Goal: Task Accomplishment & Management: Manage account settings

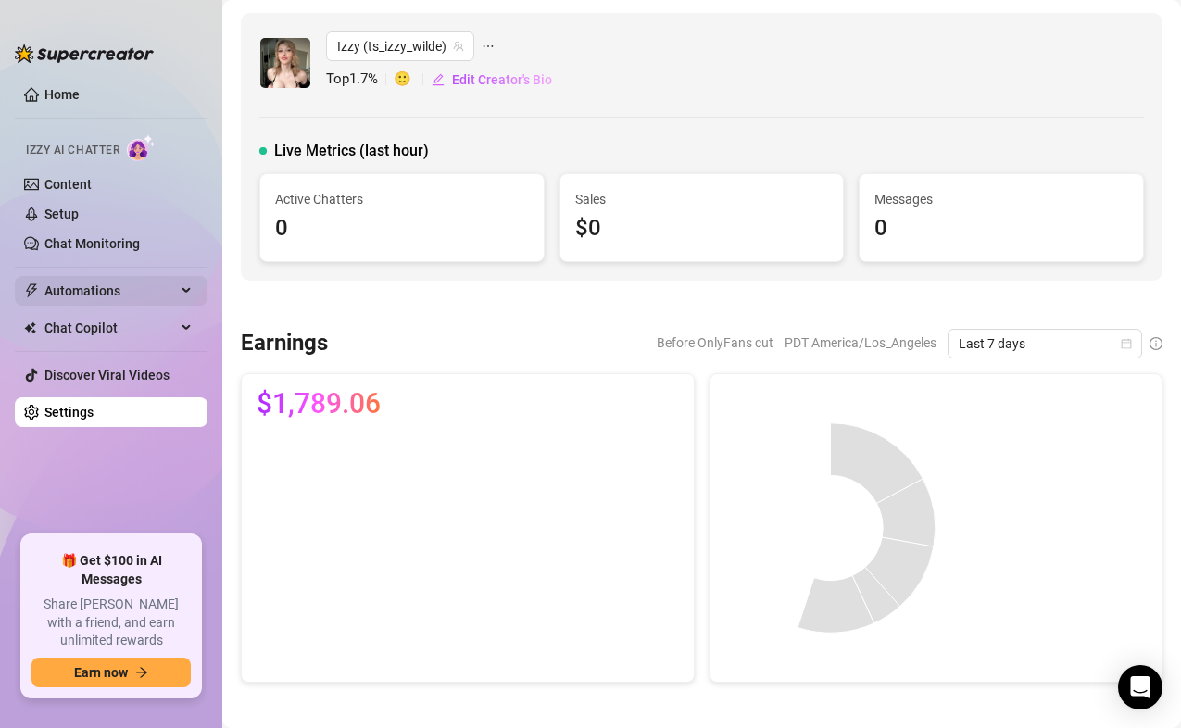
click at [102, 294] on span "Automations" at bounding box center [110, 291] width 132 height 30
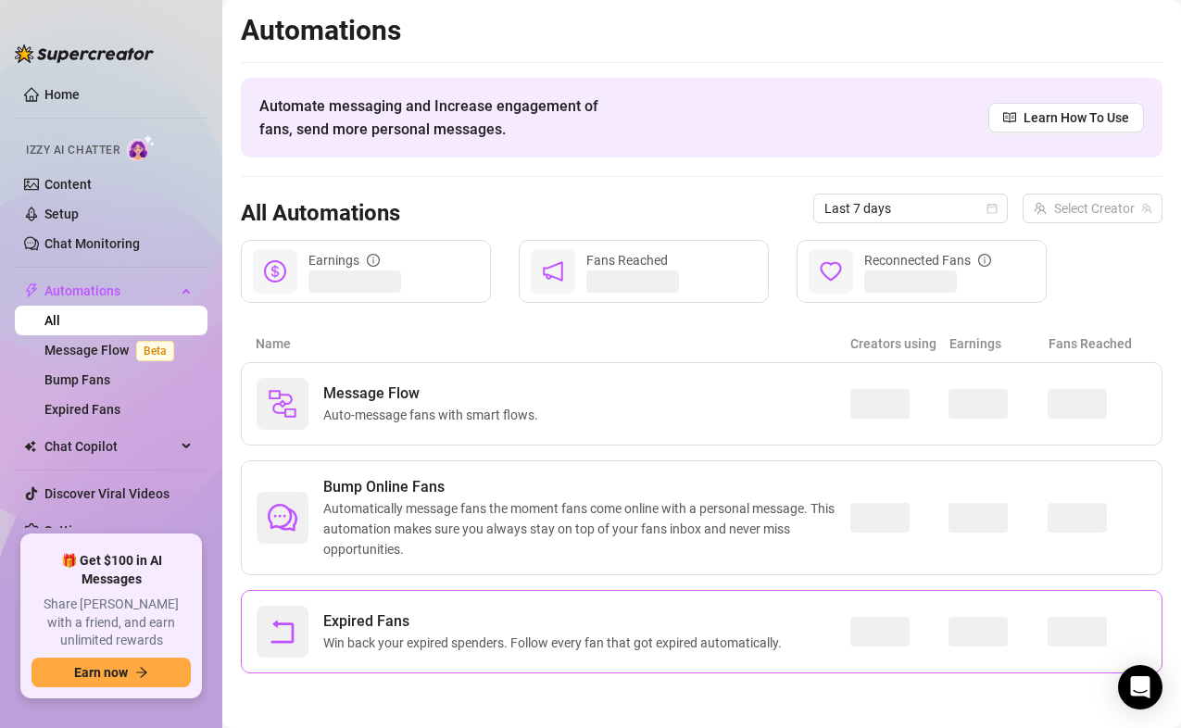
click at [357, 639] on span "Win back your expired spenders. Follow every fan that got expired automatically." at bounding box center [556, 643] width 466 height 20
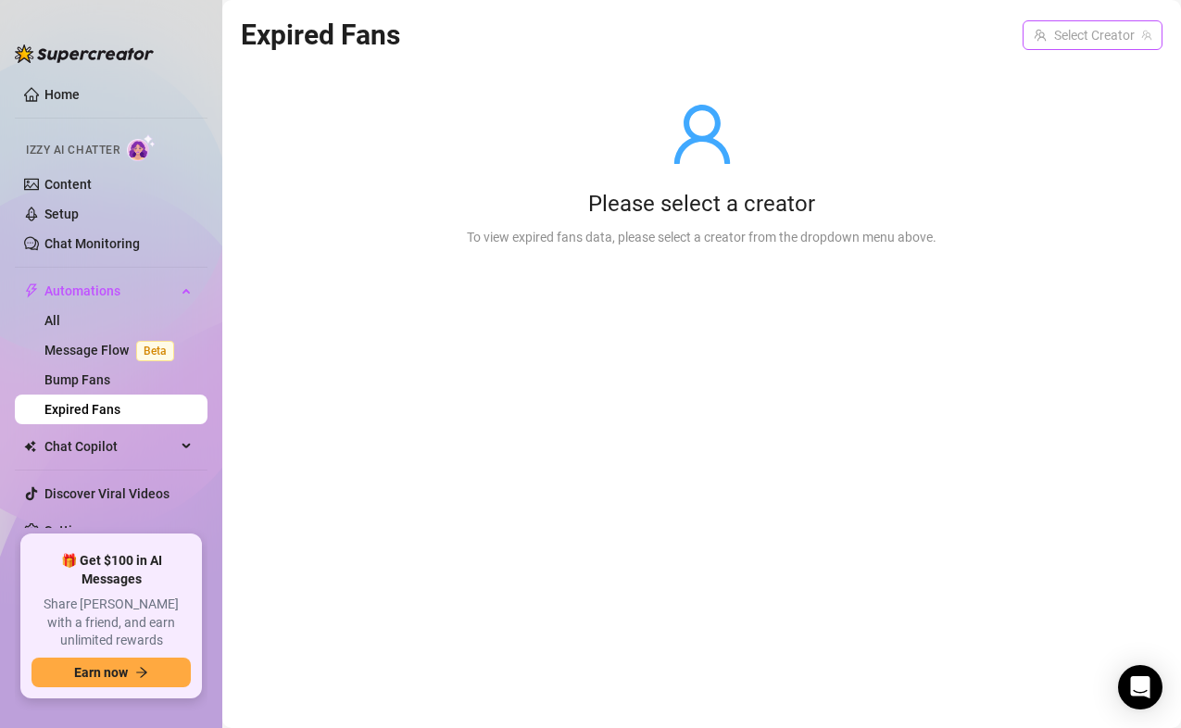
click at [1081, 41] on input "search" at bounding box center [1084, 35] width 101 height 28
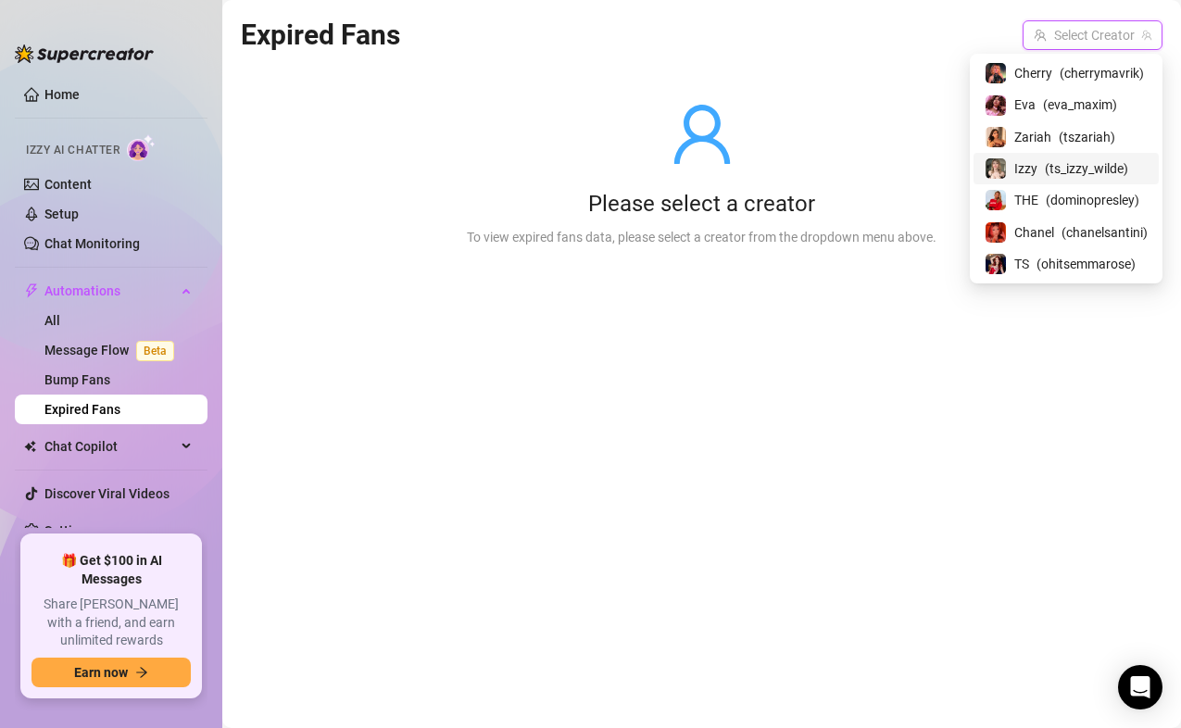
click at [1021, 173] on span "Izzy" at bounding box center [1025, 168] width 23 height 20
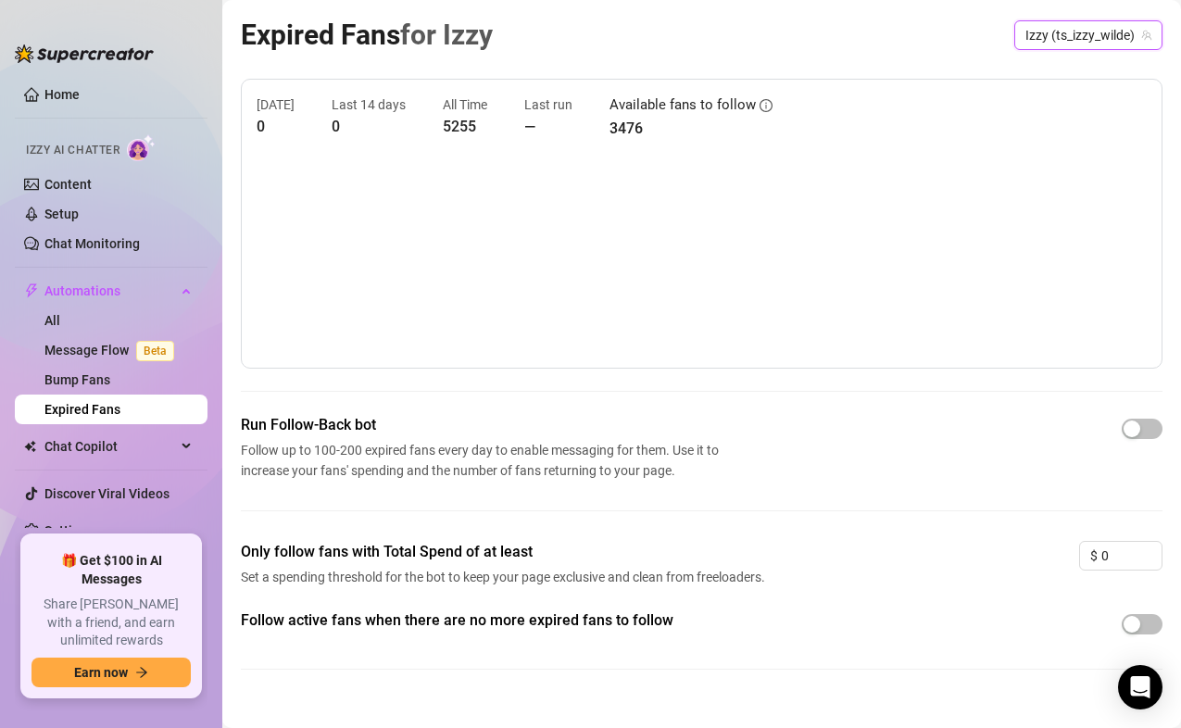
click at [1127, 418] on div at bounding box center [1142, 428] width 41 height 21
click at [1133, 431] on div "button" at bounding box center [1132, 429] width 17 height 17
click at [1132, 619] on div "button" at bounding box center [1132, 624] width 17 height 17
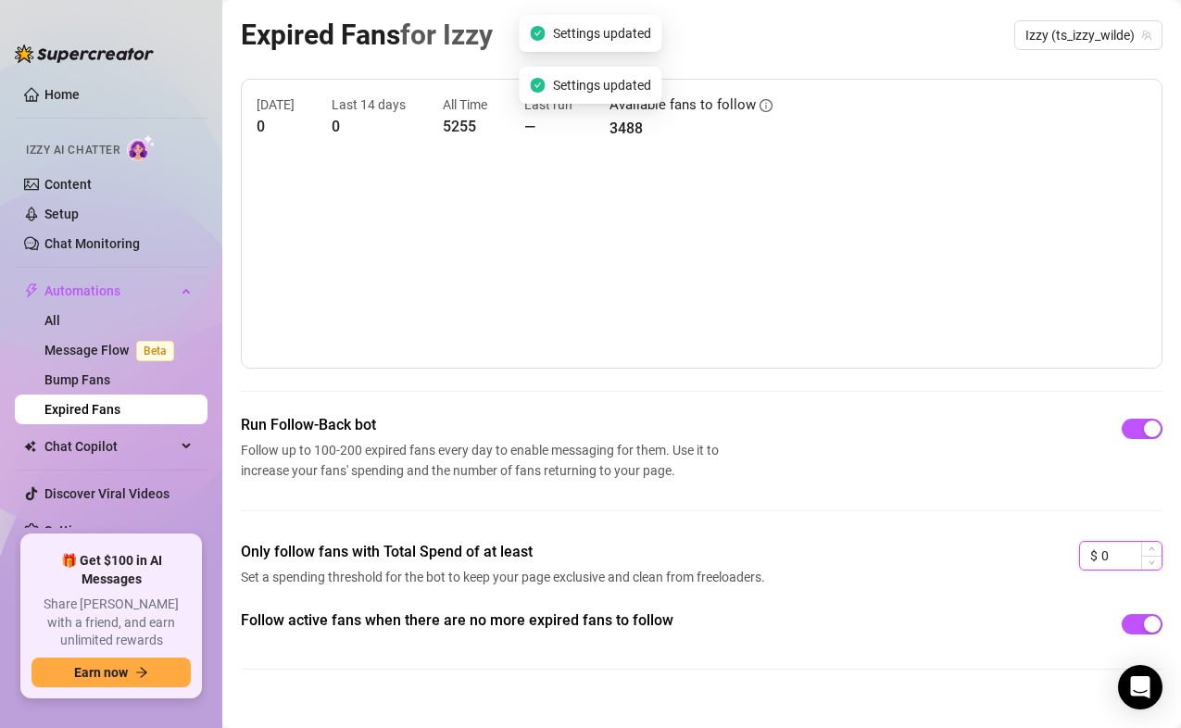
click at [1125, 564] on input "0" at bounding box center [1132, 556] width 60 height 28
type input "3"
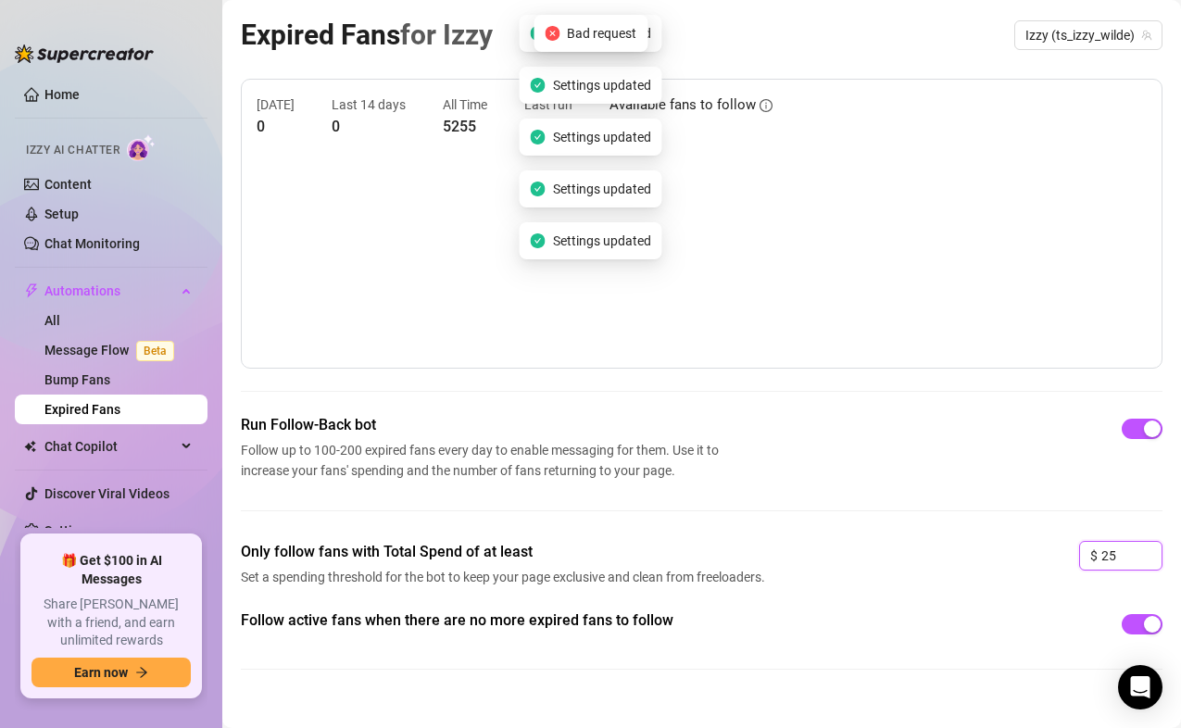
type input "25"
click at [359, 233] on canvas at bounding box center [702, 260] width 890 height 185
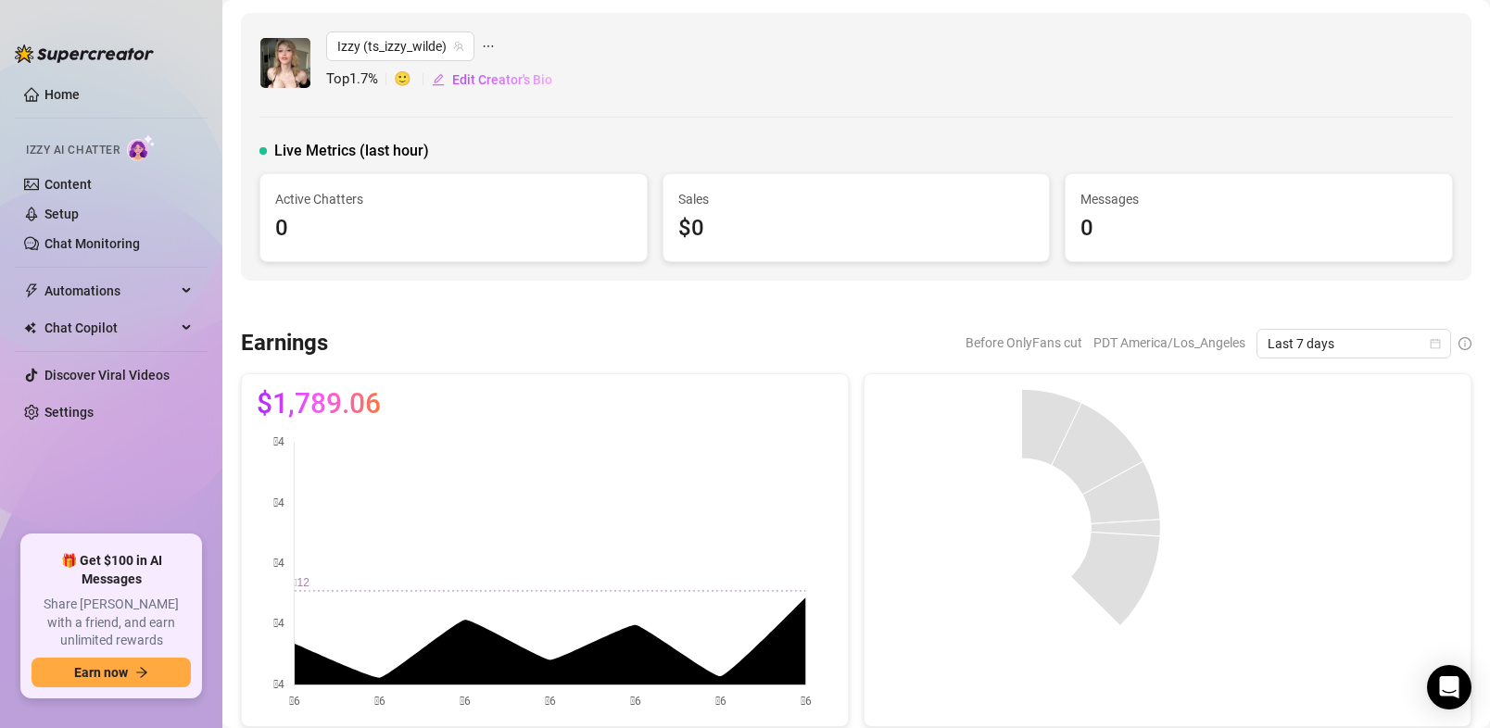
click at [134, 274] on ul "Home Izzy AI Chatter Content Setup Chat Monitoring Automations Chat Copilot Dis…" at bounding box center [111, 300] width 193 height 456
click at [140, 284] on span "Automations" at bounding box center [110, 291] width 132 height 30
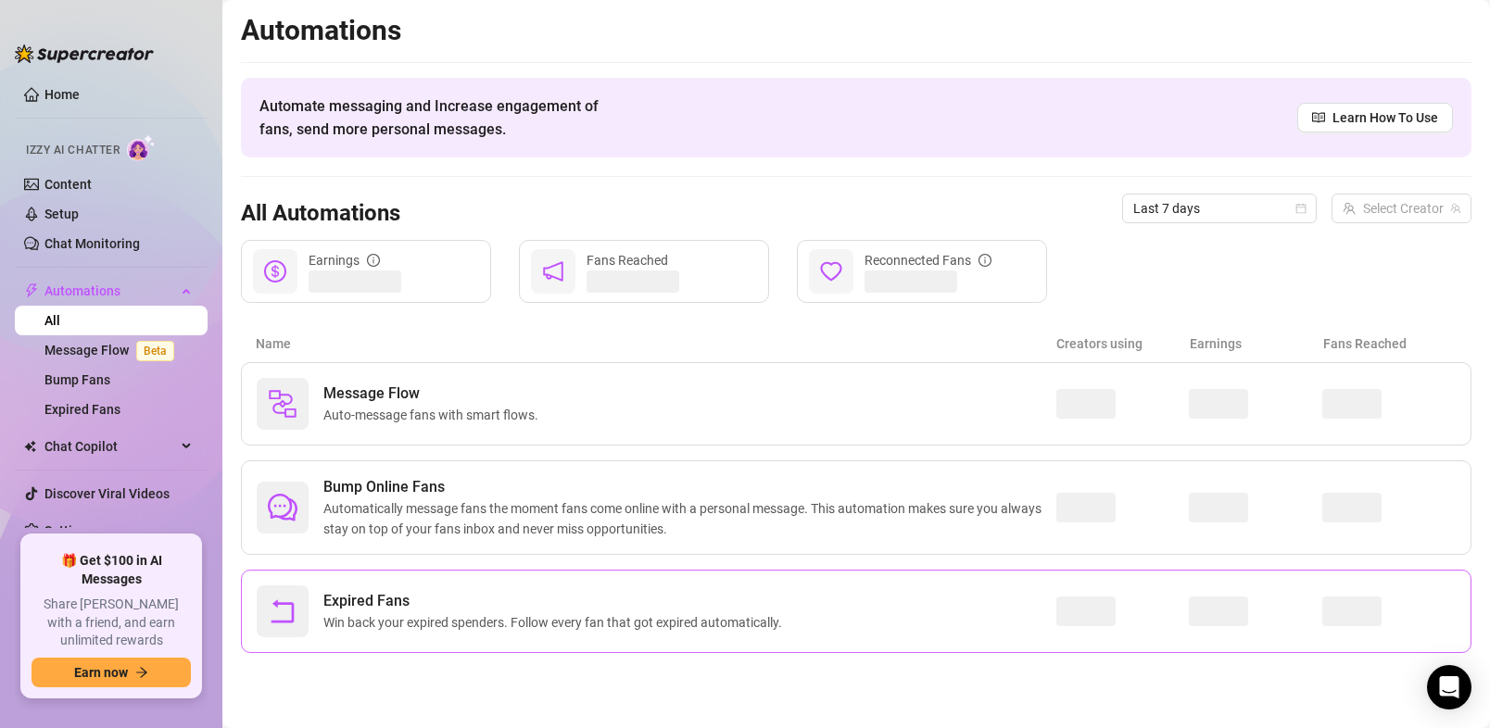
click at [399, 629] on span "Win back your expired spenders. Follow every fan that got expired automatically." at bounding box center [556, 622] width 466 height 20
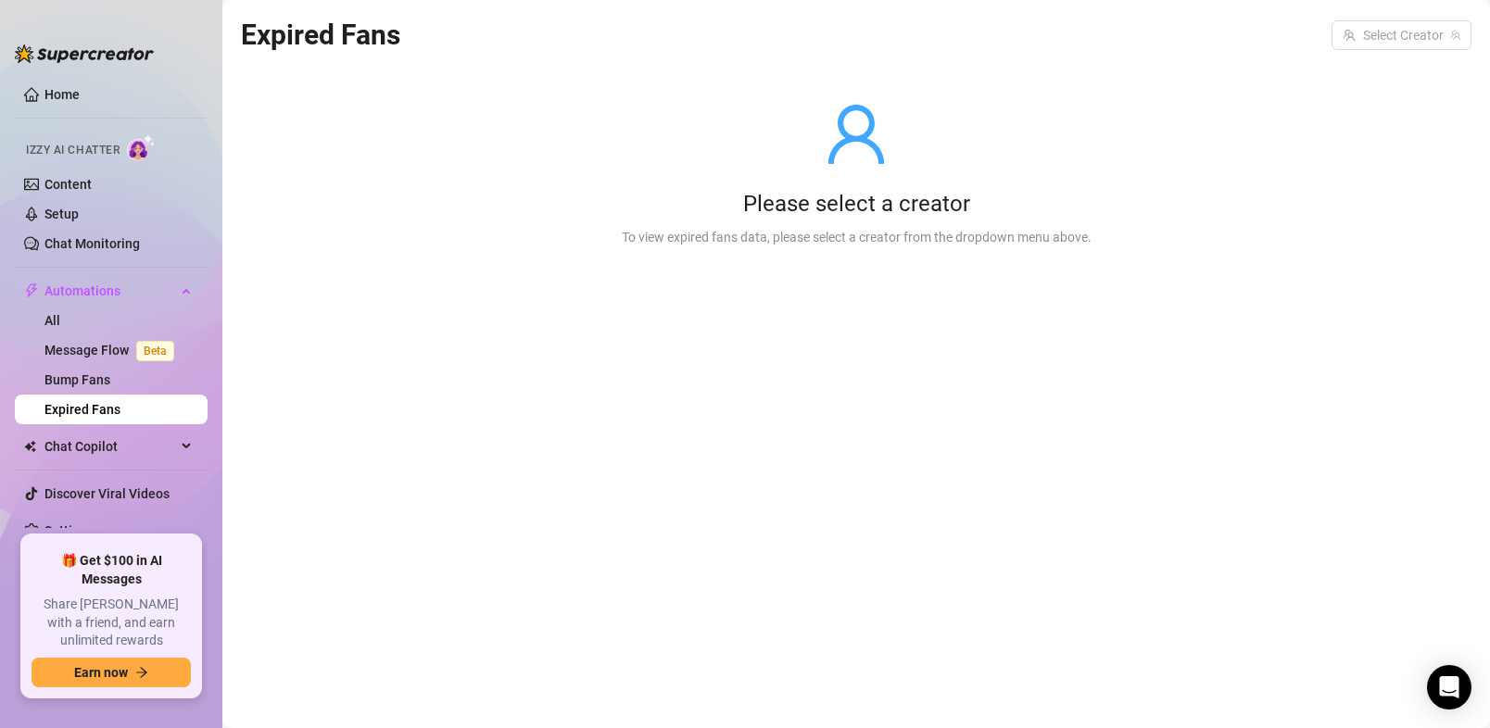
click at [1366, 51] on div "Expired Fans Select Creator" at bounding box center [856, 35] width 1230 height 44
click at [1367, 44] on input "search" at bounding box center [1392, 35] width 101 height 28
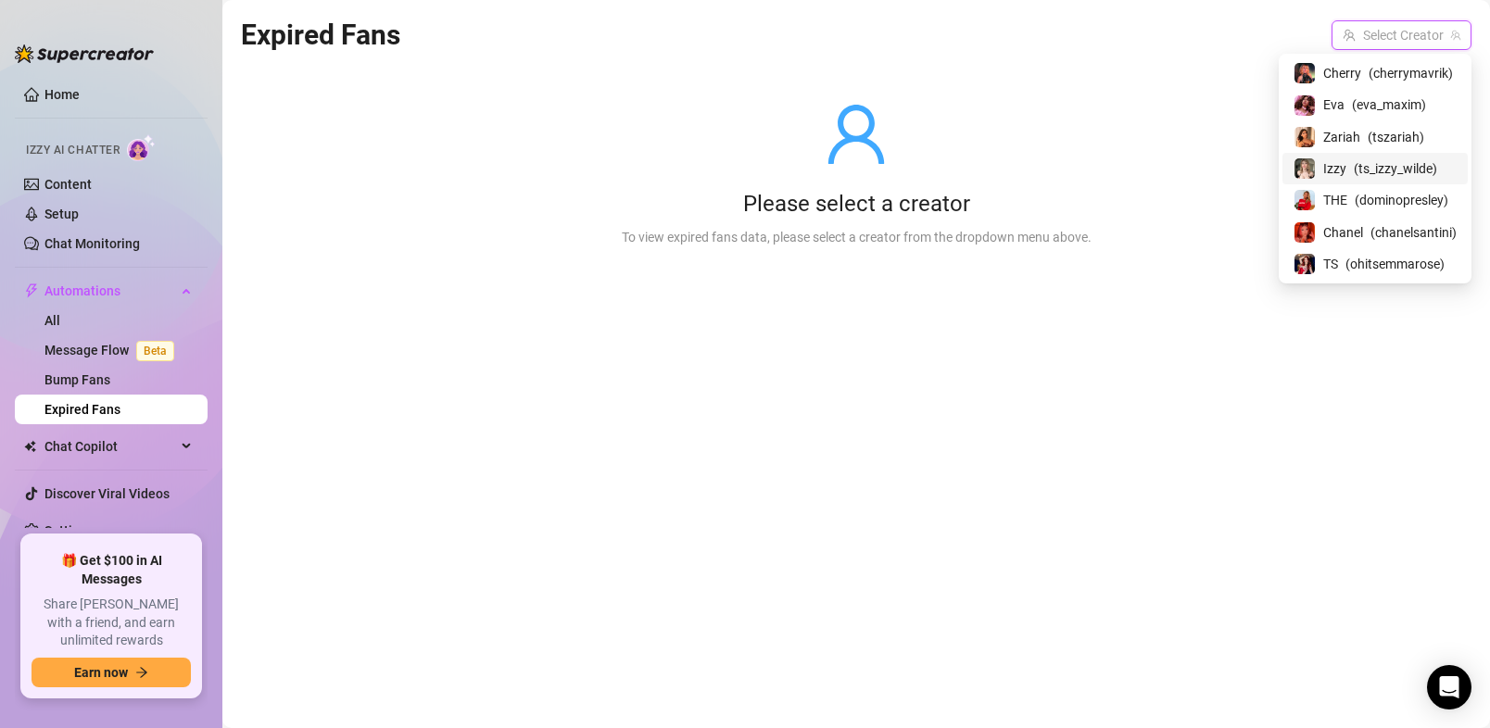
click at [1323, 161] on span "Izzy" at bounding box center [1334, 168] width 23 height 20
